Goal: Transaction & Acquisition: Purchase product/service

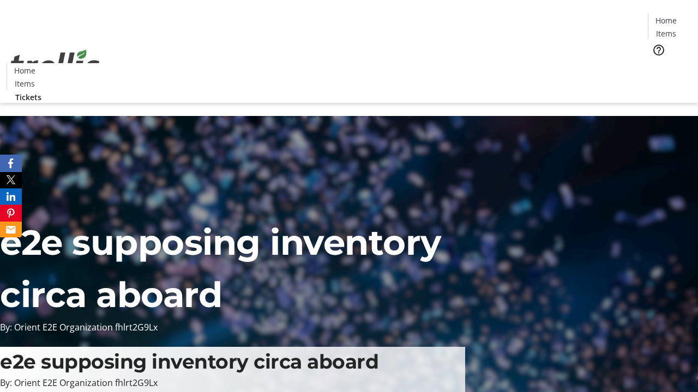
click at [656, 63] on span "Tickets" at bounding box center [669, 68] width 26 height 11
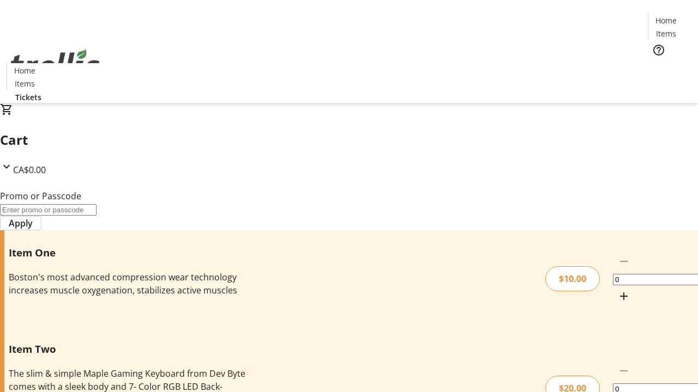
click at [617, 290] on mat-icon "Increment by one" at bounding box center [623, 296] width 13 height 13
type input "1"
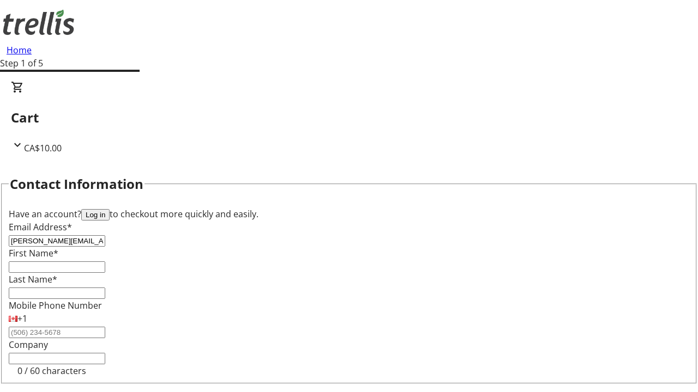
type input "[PERSON_NAME][EMAIL_ADDRESS][DOMAIN_NAME]"
type input "[PERSON_NAME]"
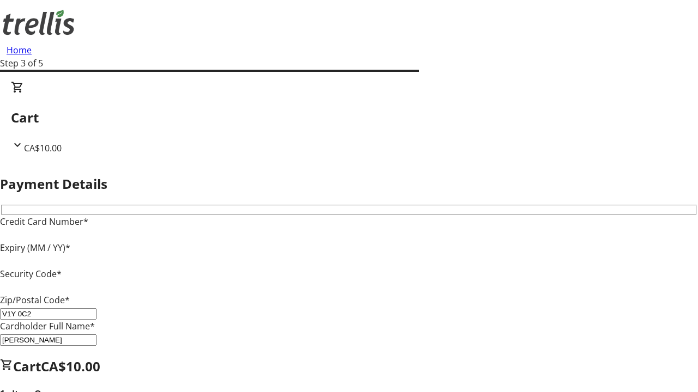
type input "V1Y 0C2"
